Goal: Check status

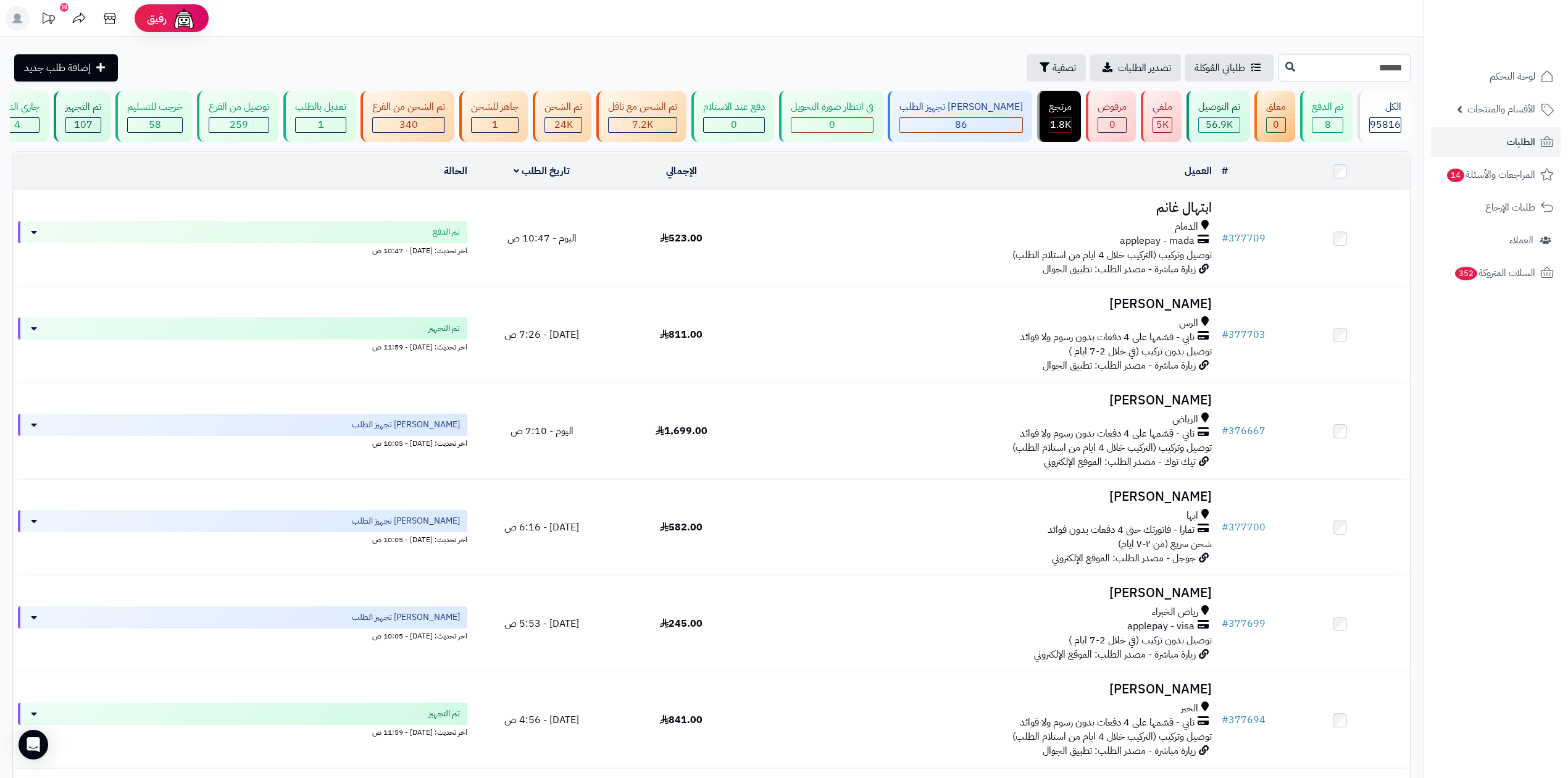
type input "******"
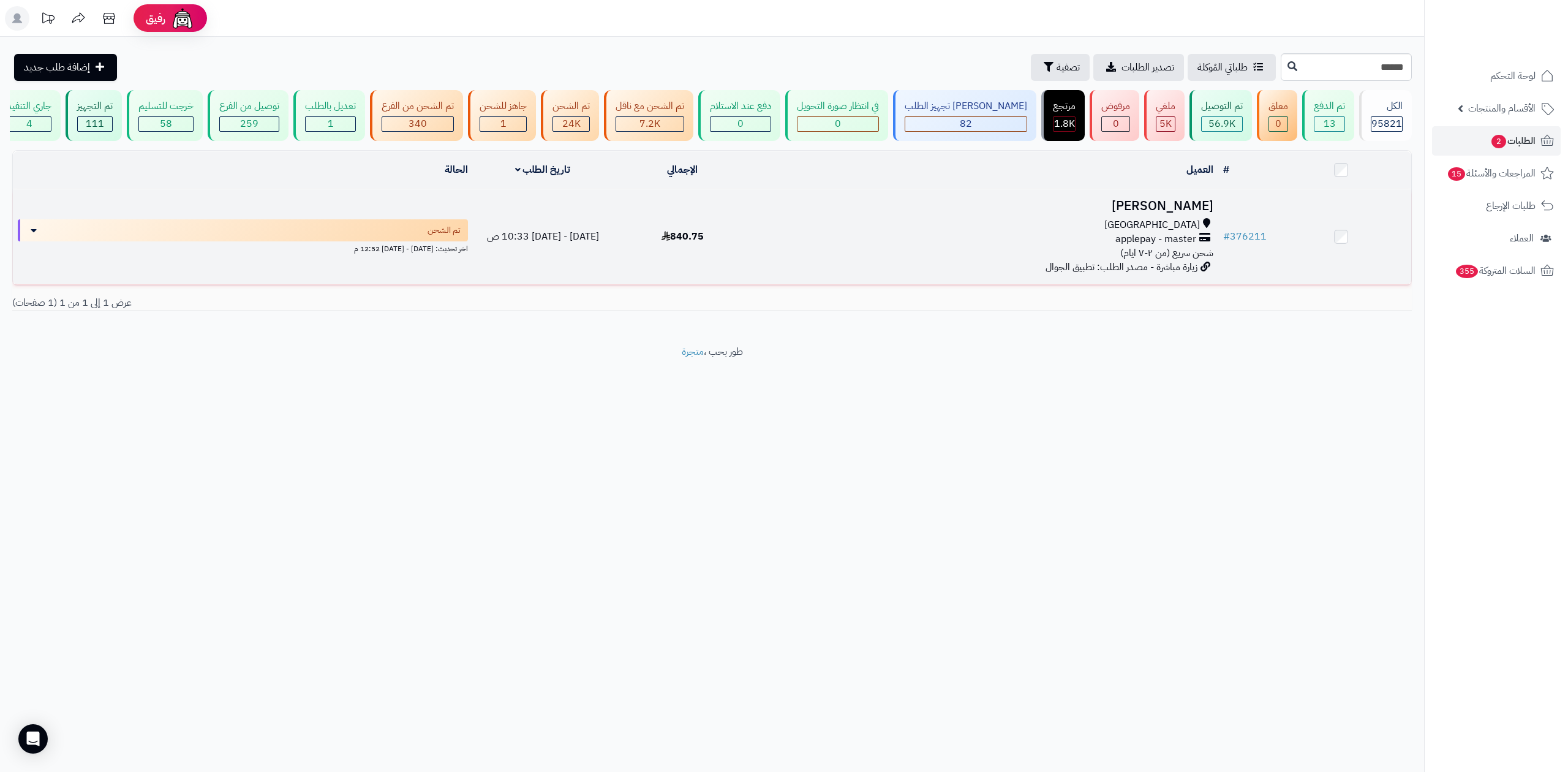
click at [993, 226] on div "جدة" at bounding box center [984, 225] width 455 height 14
